Goal: Task Accomplishment & Management: Manage account settings

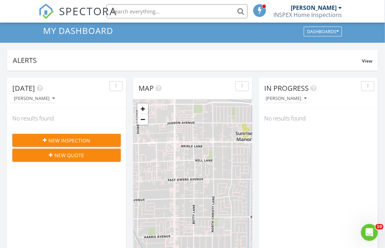
scroll to position [71, 0]
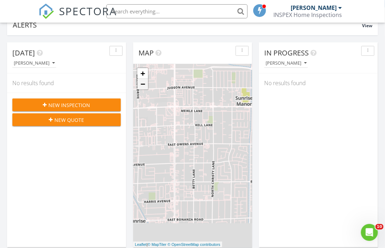
click at [145, 88] on link "−" at bounding box center [142, 84] width 11 height 11
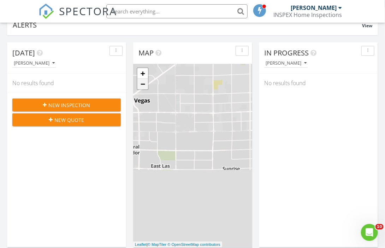
click at [145, 88] on link "−" at bounding box center [142, 84] width 11 height 11
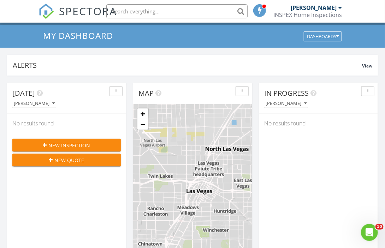
scroll to position [0, 0]
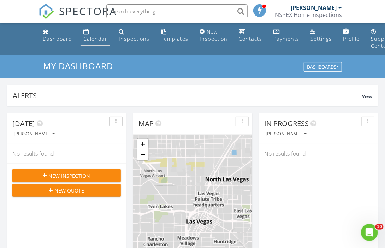
click at [86, 33] on div "Calendar" at bounding box center [86, 32] width 6 height 6
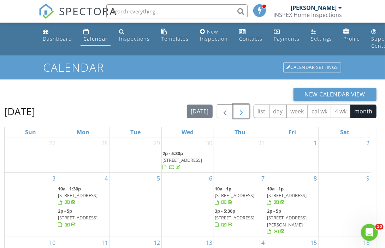
click at [239, 112] on span "button" at bounding box center [241, 111] width 8 height 8
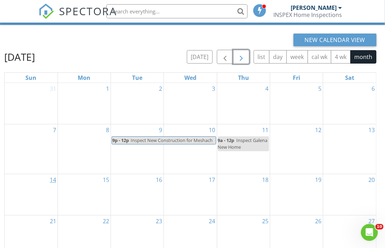
scroll to position [71, 0]
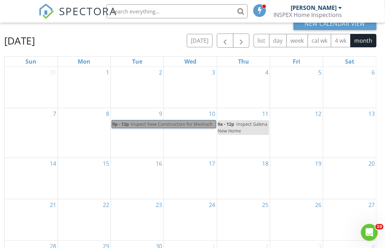
drag, startPoint x: 134, startPoint y: 122, endPoint x: 131, endPoint y: 123, distance: 3.6
click at [131, 123] on link "9p - 12p Inspect New Construction for Meshach" at bounding box center [164, 124] width 104 height 8
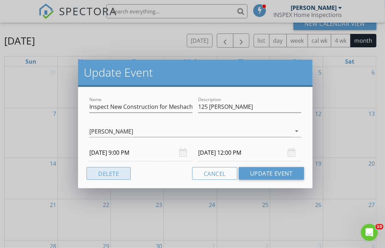
click at [119, 173] on button "Delete" at bounding box center [108, 173] width 44 height 13
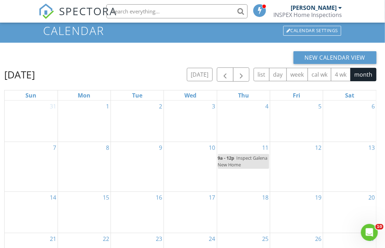
scroll to position [0, 0]
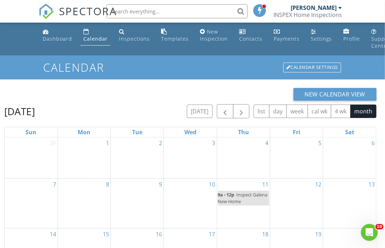
click at [247, 155] on div "4" at bounding box center [243, 157] width 53 height 41
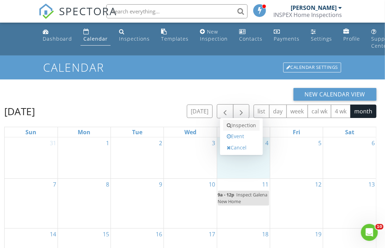
click at [239, 125] on link "Inspection" at bounding box center [241, 125] width 36 height 11
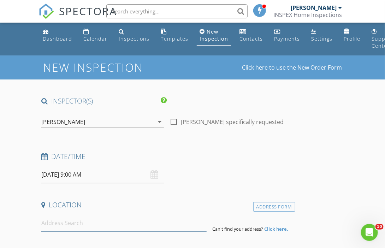
click at [51, 224] on input at bounding box center [123, 222] width 165 height 17
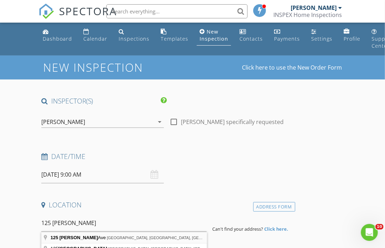
type input "125 Cameron Chase Ave, Henderson, NV, USA"
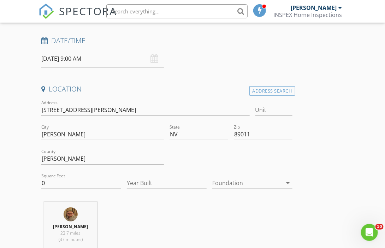
scroll to position [141, 0]
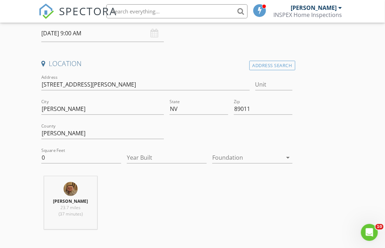
click at [126, 159] on div "Year Built" at bounding box center [166, 158] width 85 height 24
click at [135, 158] on input "Year Built" at bounding box center [167, 158] width 80 height 12
type input "2025"
drag, startPoint x: 48, startPoint y: 159, endPoint x: 24, endPoint y: 154, distance: 24.2
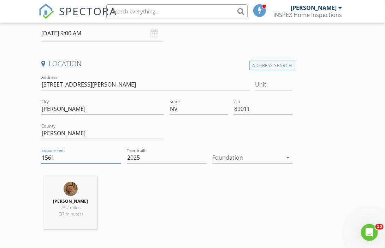
type input "1561"
click at [233, 157] on div at bounding box center [247, 157] width 70 height 11
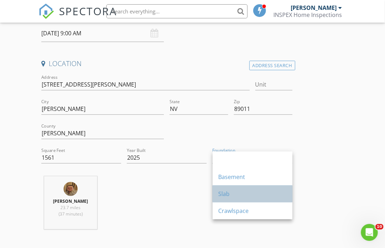
click at [229, 192] on div "Slab" at bounding box center [252, 194] width 68 height 8
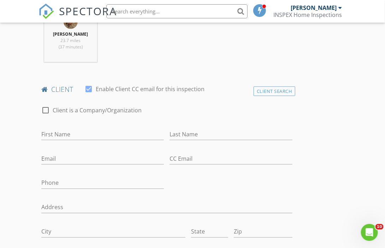
scroll to position [318, 0]
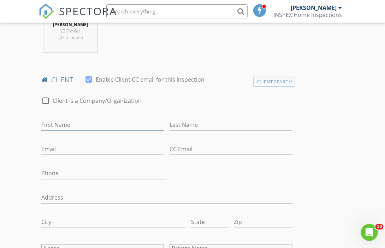
click at [43, 126] on input "First Name" at bounding box center [102, 125] width 122 height 12
type input "Daniel"
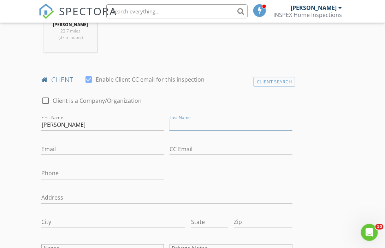
click at [179, 128] on input "Last Name" at bounding box center [230, 125] width 122 height 12
type input "[PERSON_NAME]"
click at [46, 148] on input "Email" at bounding box center [102, 149] width 122 height 12
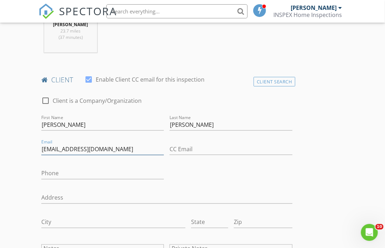
type input "[EMAIL_ADDRESS][DOMAIN_NAME]"
click at [45, 172] on input "Phone" at bounding box center [102, 174] width 122 height 12
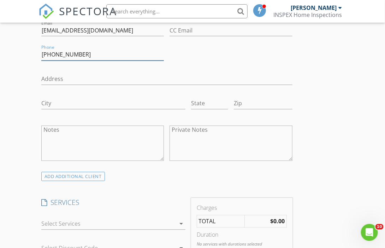
scroll to position [459, 0]
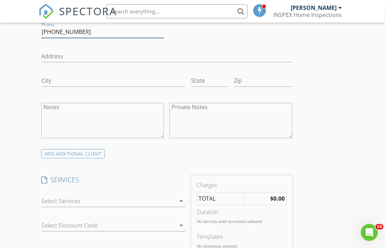
type input "[PHONE_NUMBER]"
click at [43, 202] on div at bounding box center [108, 200] width 134 height 11
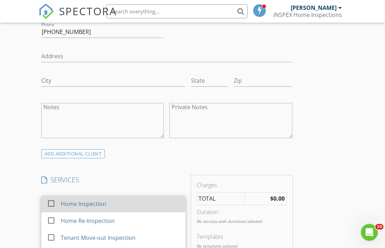
click at [52, 201] on div at bounding box center [51, 203] width 12 height 12
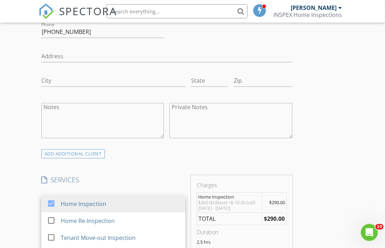
click at [28, 201] on div "New Inspection Click here to use the New Order Form INSPECTOR(S) check_box Mich…" at bounding box center [192, 243] width 385 height 1292
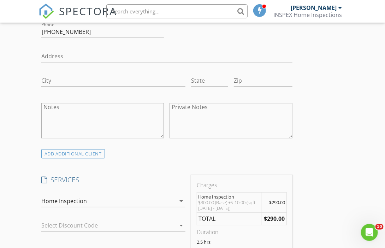
click at [49, 223] on div at bounding box center [103, 225] width 124 height 11
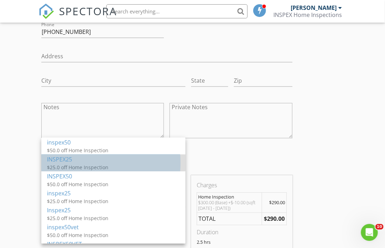
click at [55, 168] on div "$25.0 off Home Inspection" at bounding box center [113, 167] width 133 height 7
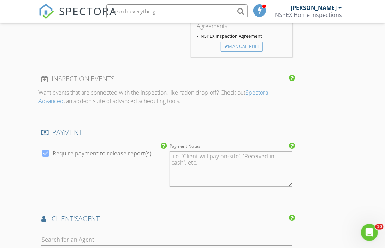
scroll to position [776, 0]
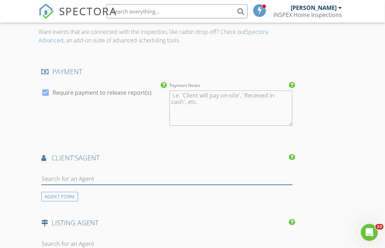
click at [49, 177] on input "text" at bounding box center [166, 179] width 251 height 12
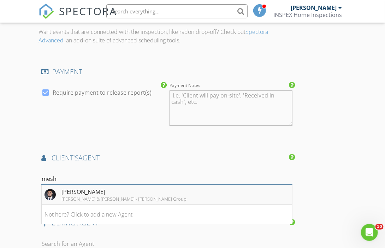
type input "mesh"
click at [81, 197] on div "[PERSON_NAME] & [PERSON_NAME] - [PERSON_NAME] Group" at bounding box center [123, 199] width 125 height 6
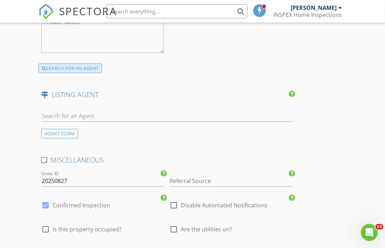
scroll to position [1129, 0]
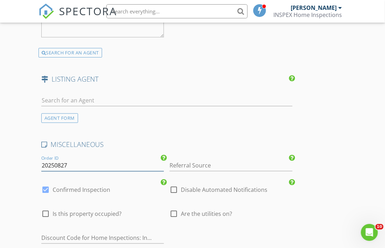
drag, startPoint x: 68, startPoint y: 162, endPoint x: 58, endPoint y: 163, distance: 10.3
click at [58, 163] on input "20250827" at bounding box center [102, 166] width 122 height 12
type input "20250904-125CameronChase"
click at [177, 212] on div at bounding box center [174, 213] width 12 height 12
checkbox input "true"
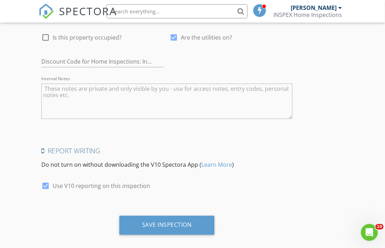
scroll to position [1306, 0]
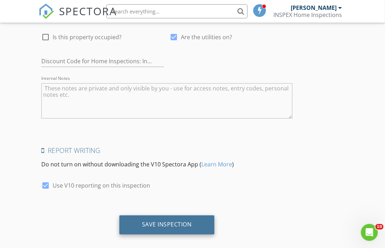
click at [178, 217] on div "Save Inspection" at bounding box center [166, 224] width 95 height 19
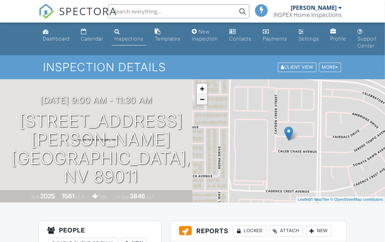
click at [203, 100] on link "−" at bounding box center [202, 99] width 11 height 11
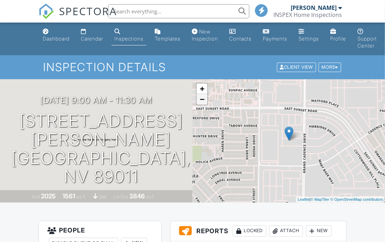
click at [203, 100] on link "−" at bounding box center [202, 99] width 11 height 11
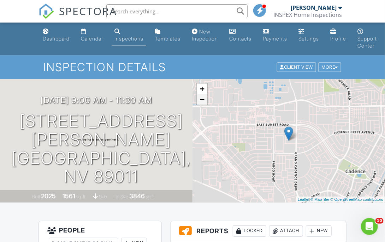
click at [203, 100] on link "−" at bounding box center [202, 99] width 11 height 11
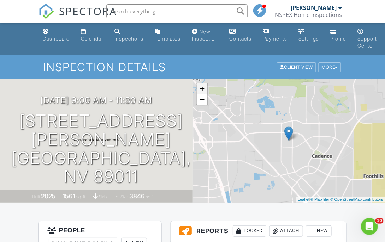
click at [200, 87] on link "+" at bounding box center [202, 89] width 11 height 11
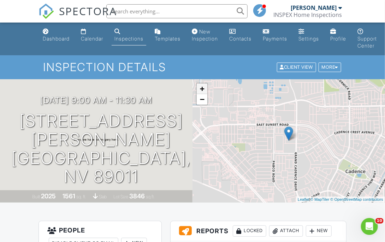
click at [200, 87] on link "+" at bounding box center [202, 89] width 11 height 11
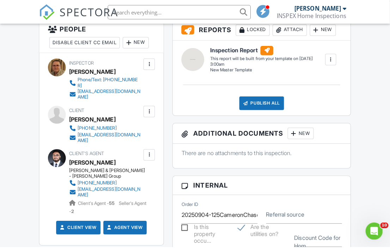
scroll to position [212, 0]
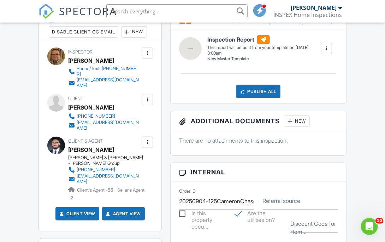
click at [144, 94] on div at bounding box center [147, 99] width 11 height 11
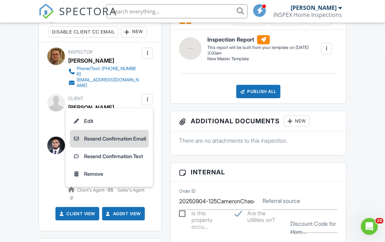
click at [133, 130] on li "Resend Confirmation Email" at bounding box center [109, 139] width 79 height 18
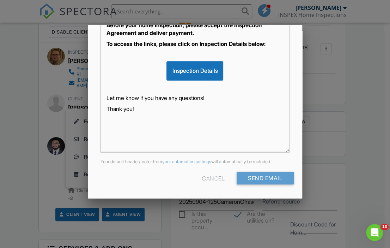
scroll to position [179, 0]
click at [245, 177] on input "Send Email" at bounding box center [265, 178] width 57 height 13
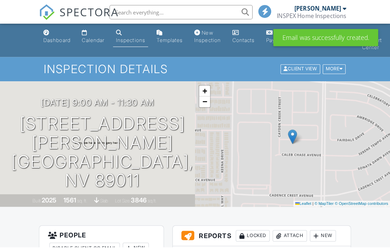
scroll to position [176, 0]
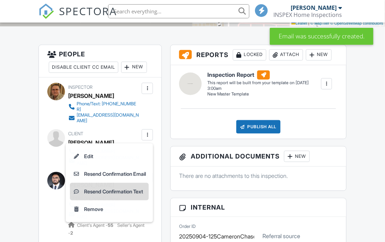
click at [135, 183] on li "Resend Confirmation Text" at bounding box center [109, 192] width 79 height 18
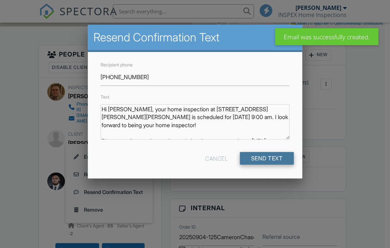
click at [257, 162] on input "Send Text" at bounding box center [267, 158] width 54 height 13
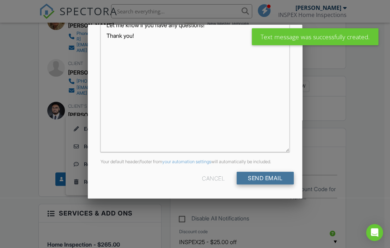
scroll to position [179, 0]
click at [250, 177] on input "Send Email" at bounding box center [265, 178] width 57 height 13
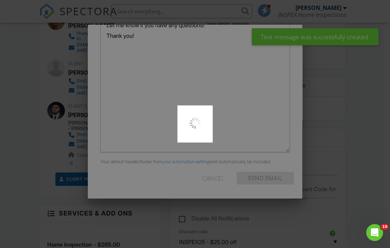
scroll to position [0, 0]
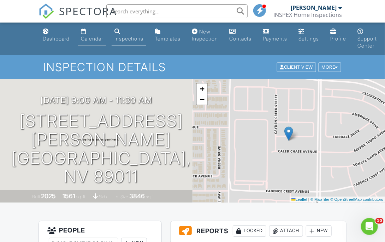
click at [88, 37] on div "Calendar" at bounding box center [92, 39] width 22 height 6
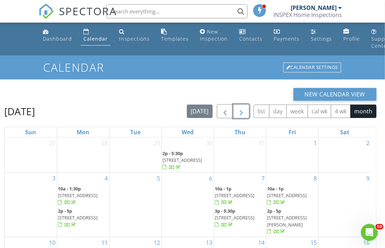
click at [244, 112] on span "button" at bounding box center [241, 111] width 8 height 8
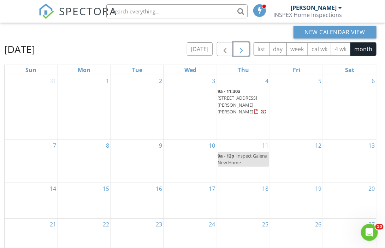
scroll to position [71, 0]
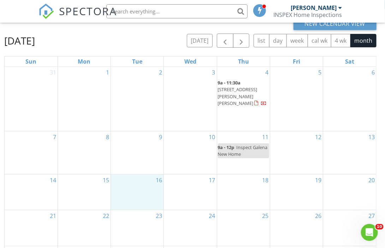
click at [131, 191] on div "16" at bounding box center [137, 192] width 53 height 36
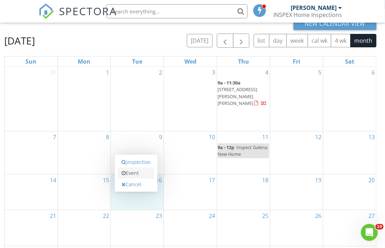
click at [133, 172] on link "Event" at bounding box center [136, 172] width 36 height 11
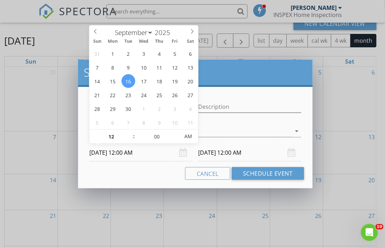
click at [121, 153] on input "09/16/2025 12:00 AM" at bounding box center [140, 152] width 103 height 17
type input "01"
type input "09/16/2025 1:00 AM"
click at [130, 131] on span at bounding box center [130, 133] width 5 height 7
type input "02"
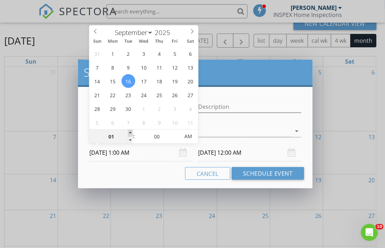
type input "09/16/2025 2:00 AM"
click at [130, 131] on span at bounding box center [130, 133] width 5 height 7
type input "09/17/2025 2:00 AM"
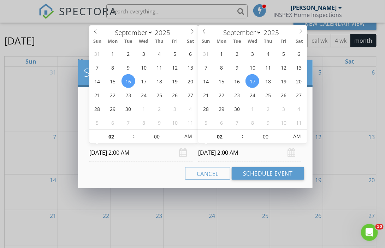
click at [213, 153] on input "09/17/2025 2:00 AM" at bounding box center [249, 152] width 103 height 17
type input "03"
type input "09/17/2025 3:00 AM"
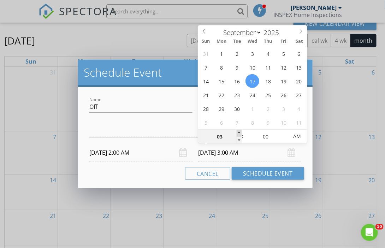
click at [238, 132] on span at bounding box center [238, 133] width 5 height 7
type input "04"
type input "09/17/2025 4:00 AM"
click at [238, 132] on span at bounding box center [238, 133] width 5 height 7
type input "05"
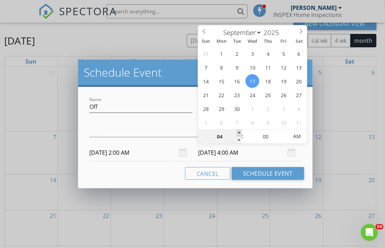
type input "09/17/2025 5:00 AM"
click at [238, 132] on span at bounding box center [238, 133] width 5 height 7
type input "06"
click at [238, 132] on span at bounding box center [238, 133] width 5 height 7
click at [297, 137] on span "AM" at bounding box center [296, 136] width 19 height 14
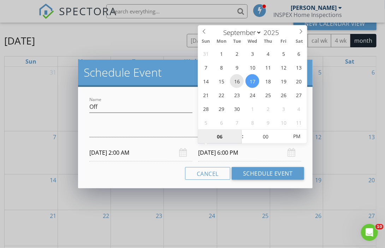
type input "09/16/2025 6:00 PM"
drag, startPoint x: 101, startPoint y: 106, endPoint x: 83, endPoint y: 106, distance: 17.6
click at [83, 106] on div "Name Off Description check_box_outline_blank Michael O'Connor arrow_drop_down 0…" at bounding box center [195, 137] width 234 height 101
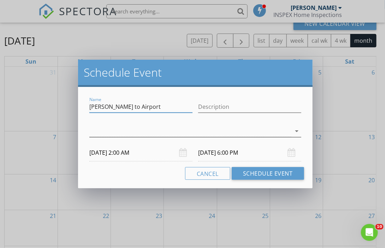
type input "Robert to Airport"
click at [296, 130] on icon "arrow_drop_down" at bounding box center [297, 131] width 8 height 8
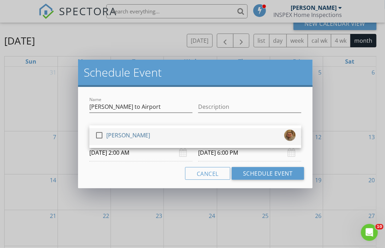
click at [96, 135] on div at bounding box center [99, 135] width 12 height 12
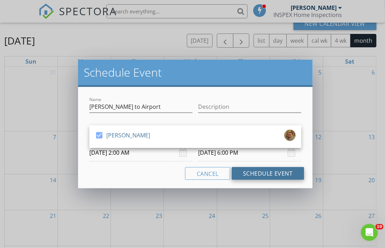
click at [262, 173] on button "Schedule Event" at bounding box center [267, 173] width 72 height 13
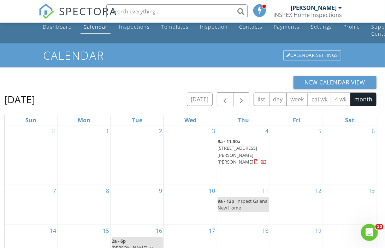
scroll to position [0, 0]
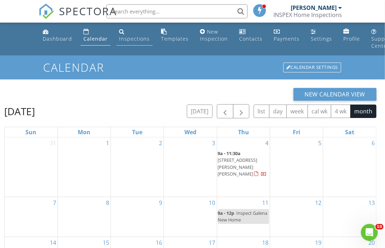
click at [139, 40] on div "Inspections" at bounding box center [134, 38] width 31 height 7
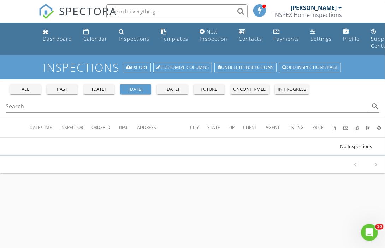
click at [66, 88] on div "past" at bounding box center [61, 89] width 25 height 7
